Goal: Information Seeking & Learning: Learn about a topic

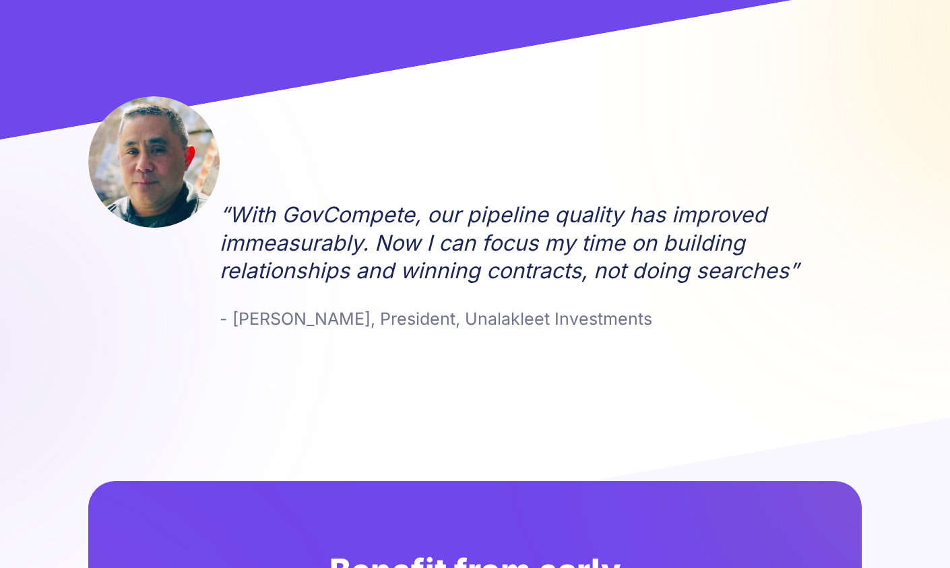
scroll to position [1718, 0]
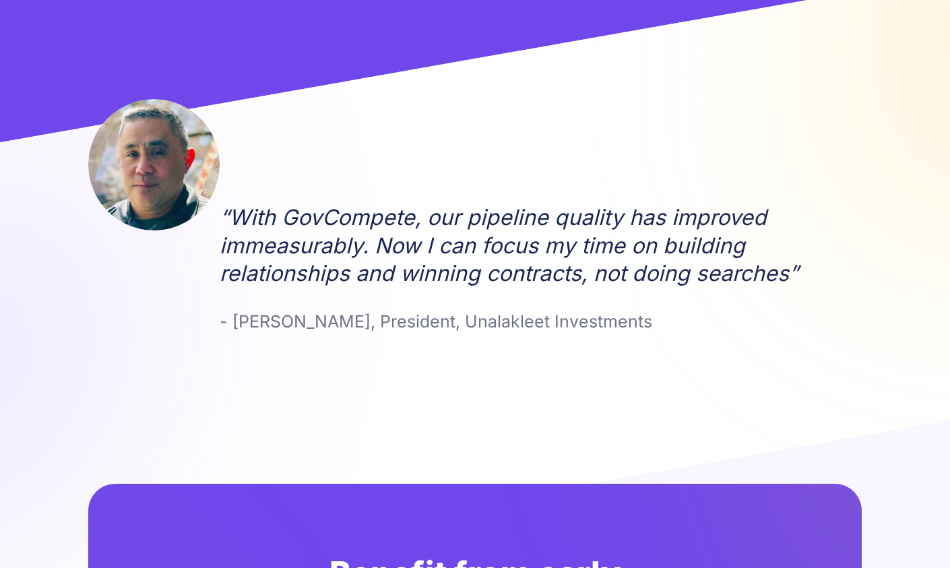
drag, startPoint x: 898, startPoint y: 46, endPoint x: 873, endPoint y: 28, distance: 30.5
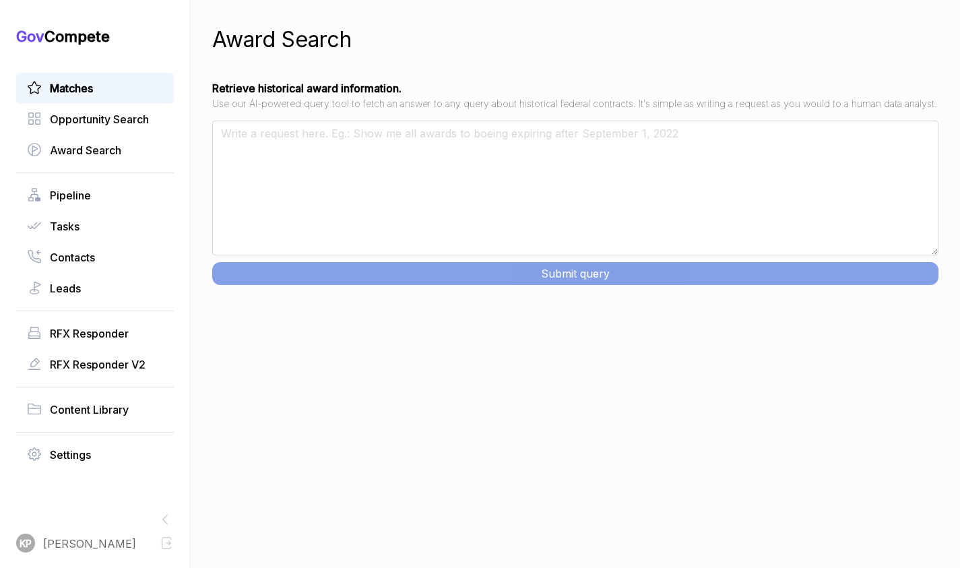
click at [85, 90] on span "Matches" at bounding box center [71, 88] width 43 height 16
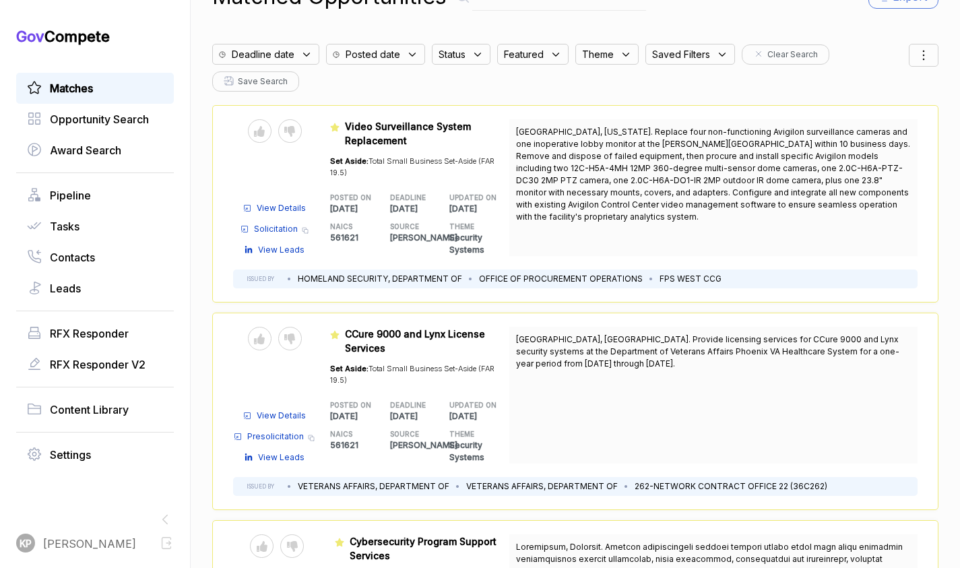
scroll to position [67, 0]
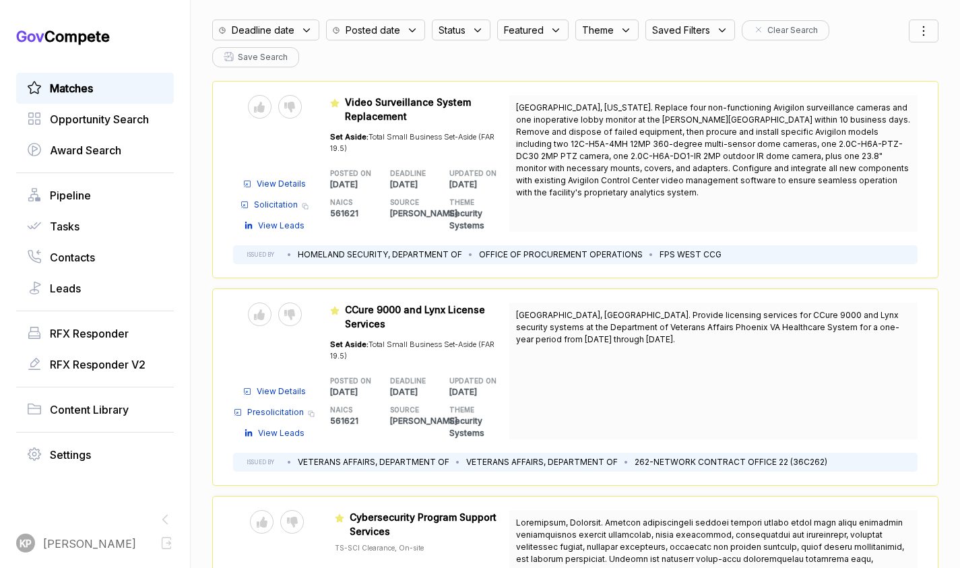
click at [287, 390] on span "View Details" at bounding box center [281, 391] width 49 height 12
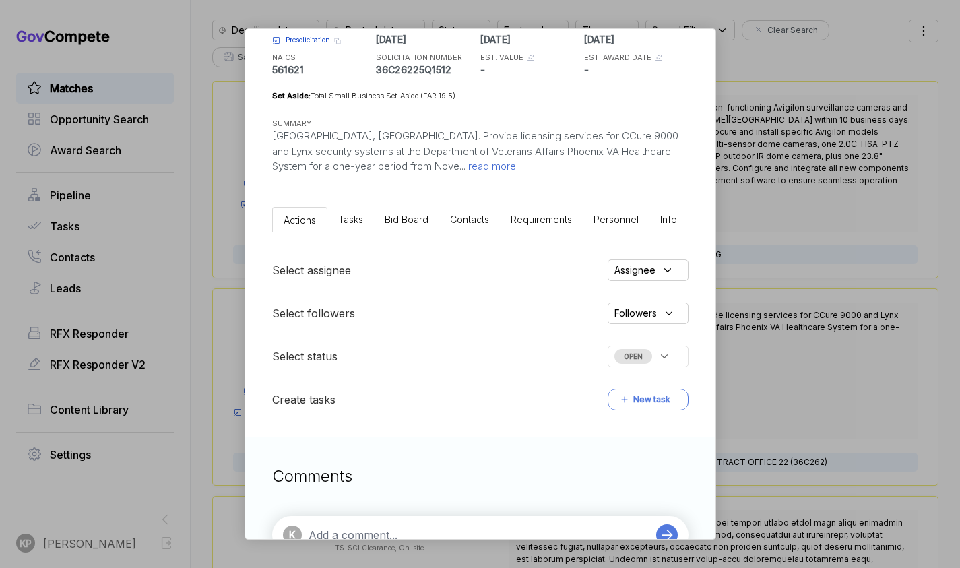
scroll to position [135, 0]
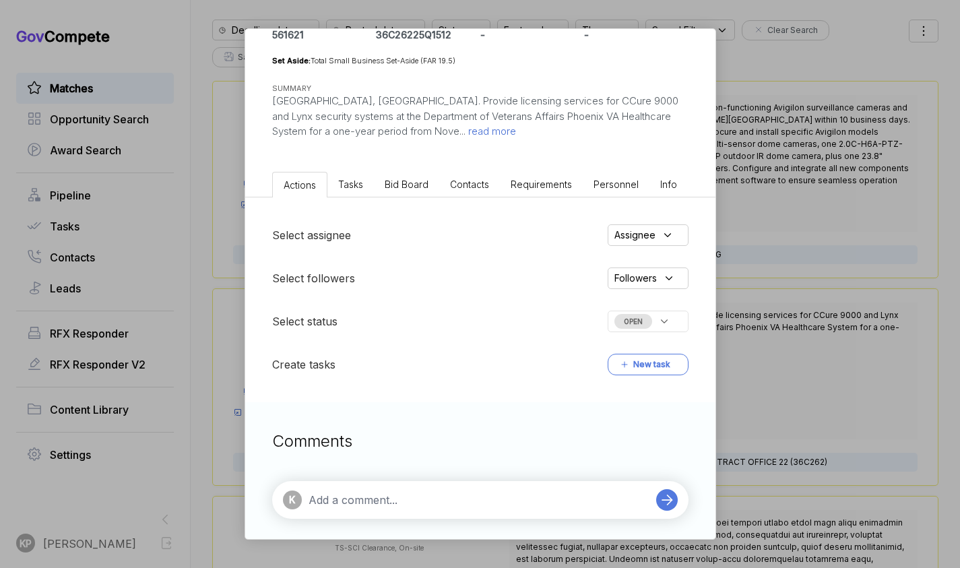
click at [675, 321] on div "OPEN" at bounding box center [648, 322] width 81 height 22
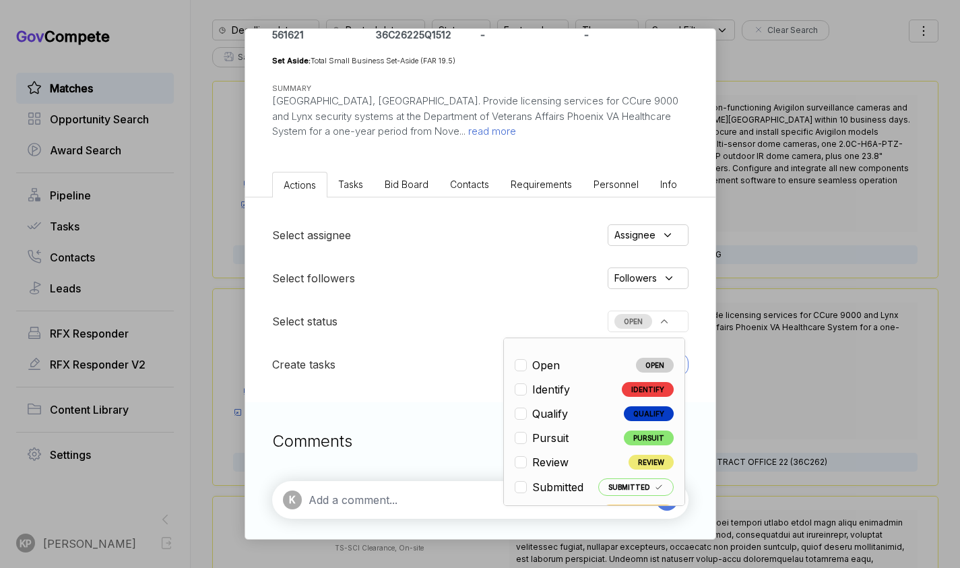
click at [484, 299] on div "Select assignee Assignee Select followers Followers Select status OPEN Open OPE…" at bounding box center [480, 299] width 470 height 205
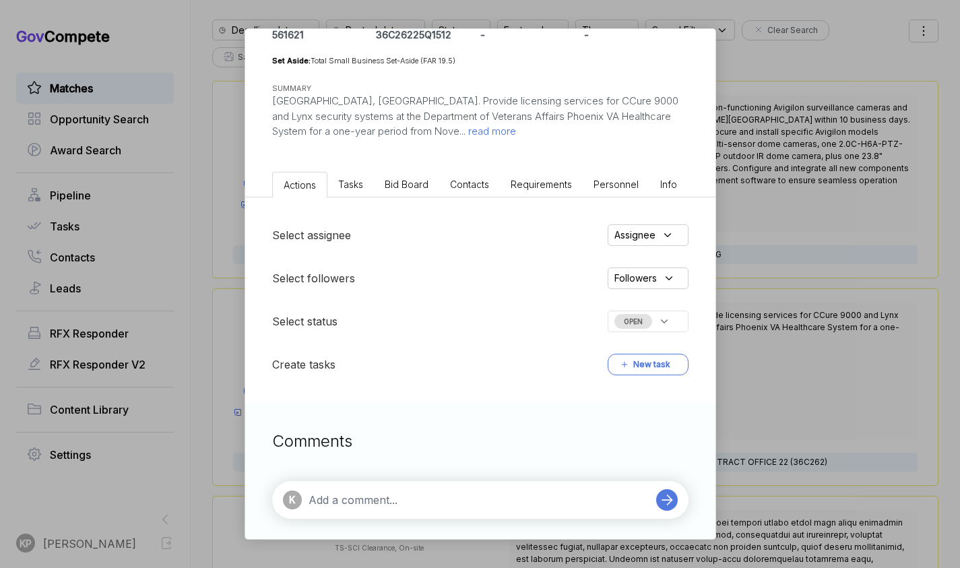
click at [950, 389] on div "CCure 9000 and Lynx License Services [PERSON_NAME] STAGE Presolicitation Copy l…" at bounding box center [480, 284] width 960 height 568
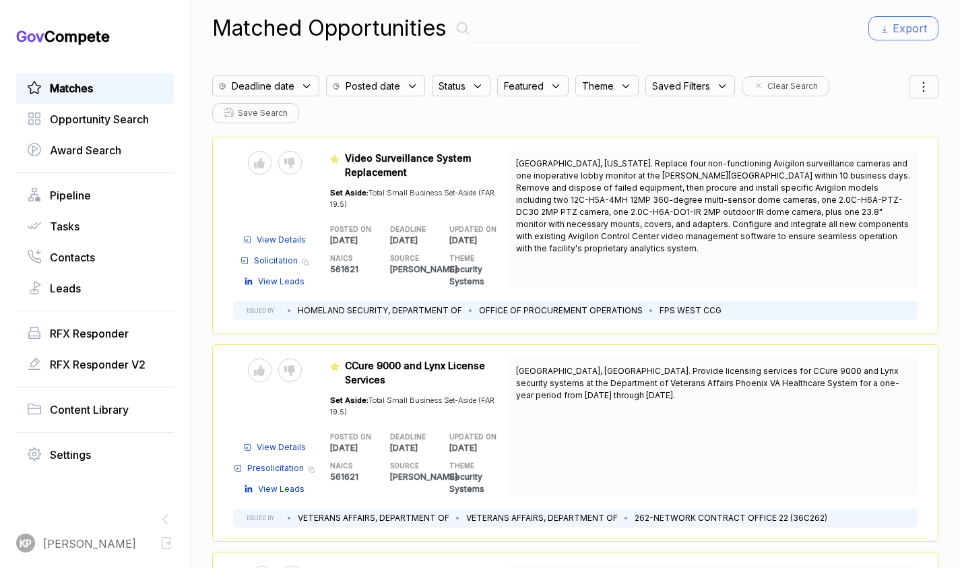
scroll to position [0, 0]
